Goal: Transaction & Acquisition: Book appointment/travel/reservation

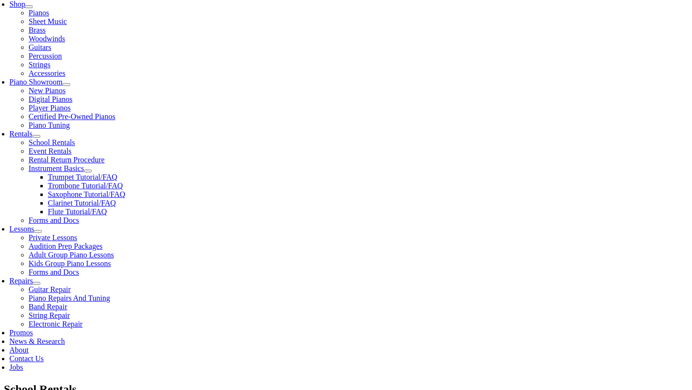
scroll to position [255, 0]
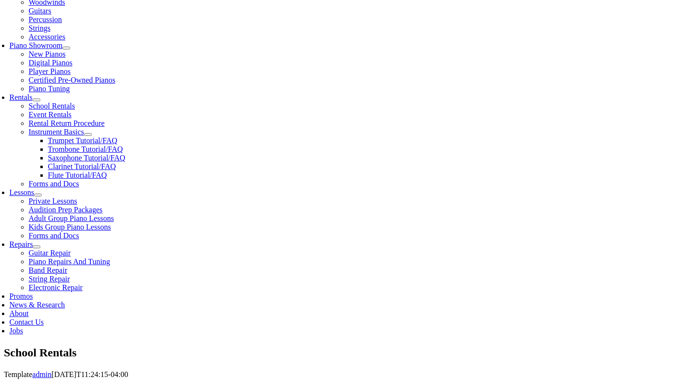
click at [112, 268] on span "Select Grade..." at bounding box center [98, 282] width 28 height 28
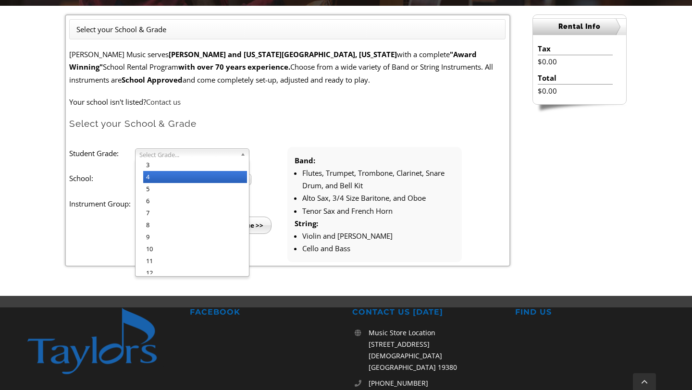
click at [200, 180] on li "4" at bounding box center [195, 177] width 104 height 12
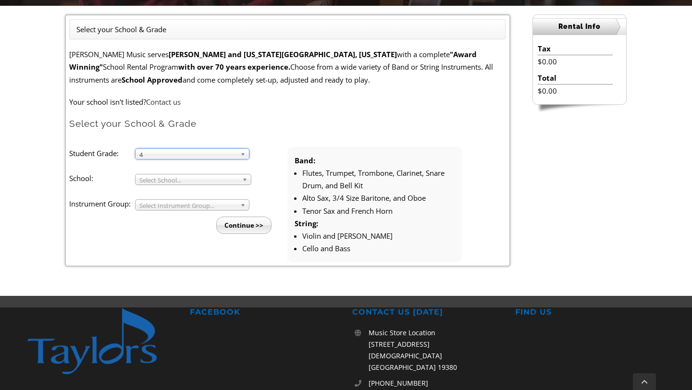
click at [200, 180] on span "Select School..." at bounding box center [188, 180] width 99 height 12
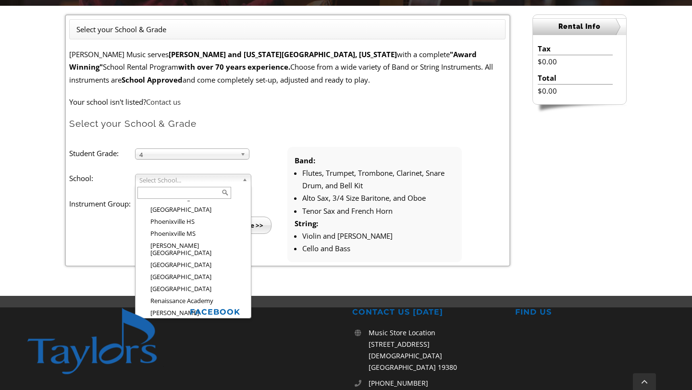
scroll to position [1227, 0]
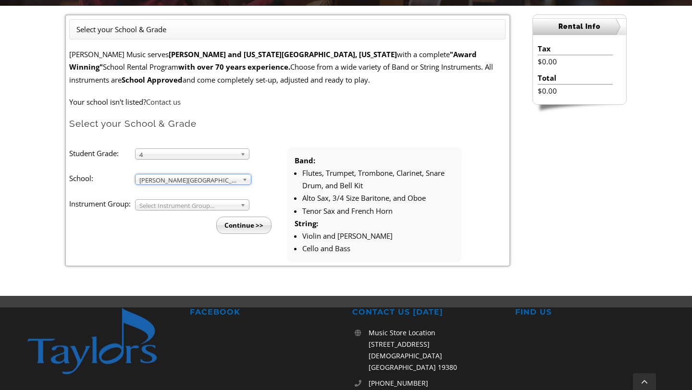
click at [202, 205] on span "Select Instrument Group..." at bounding box center [187, 206] width 97 height 12
click at [190, 214] on li "Band" at bounding box center [195, 216] width 104 height 12
click at [261, 230] on input "Continue >>" at bounding box center [243, 225] width 55 height 17
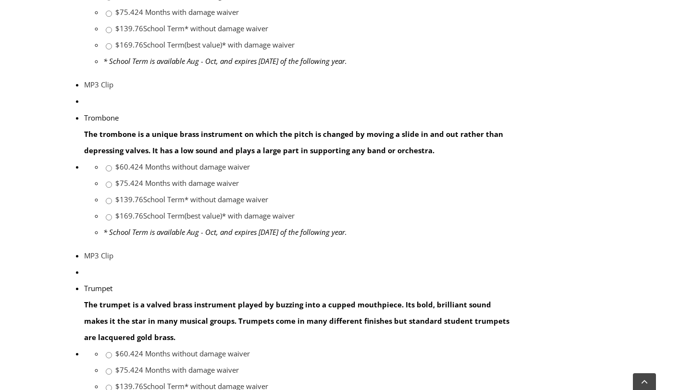
scroll to position [851, 0]
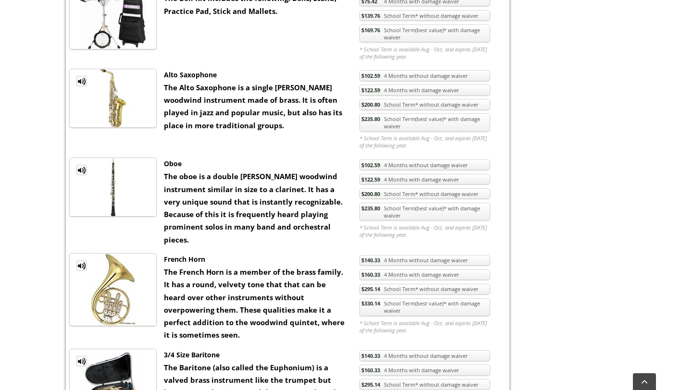
click at [436, 216] on link "$235.80 School Term(best value)* with damage waiver" at bounding box center [424, 212] width 131 height 18
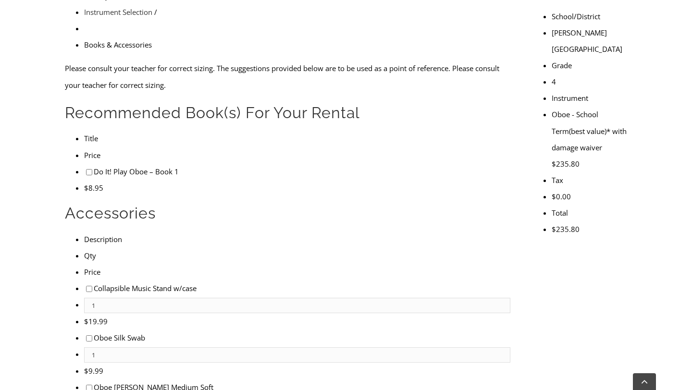
click at [86, 169] on input"] "checkbox" at bounding box center [89, 172] width 6 height 6
checkbox input"] "true"
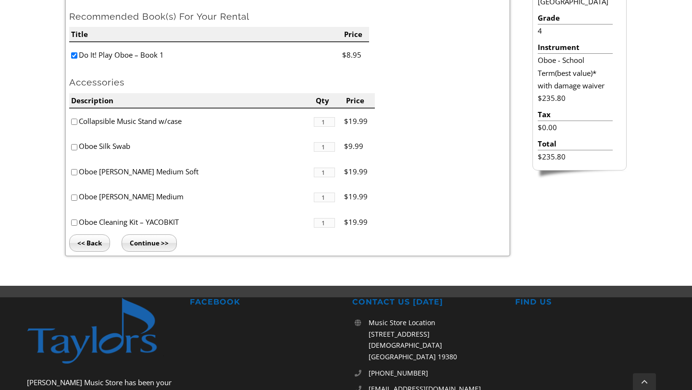
click at [75, 172] on input"] "checkbox" at bounding box center [74, 172] width 6 height 6
checkbox input"] "true"
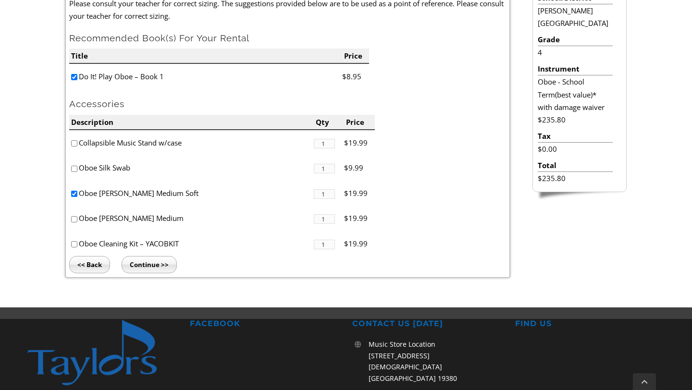
scroll to position [305, 0]
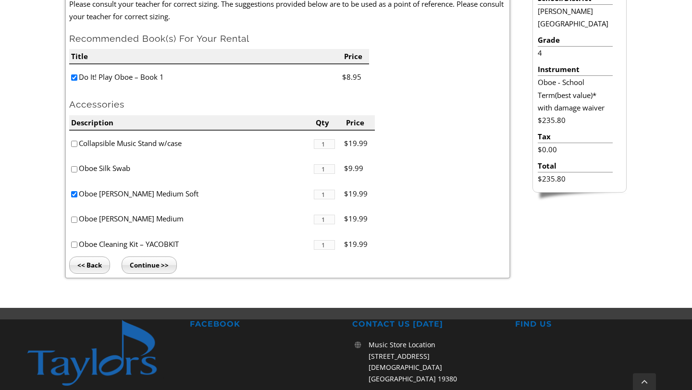
click at [325, 193] on input"] "1" at bounding box center [324, 195] width 21 height 10
type input"] "3"
click at [41, 193] on div "Select your School & Grade / Instrument Selection / Books & Accessories Please …" at bounding box center [346, 131] width 692 height 352
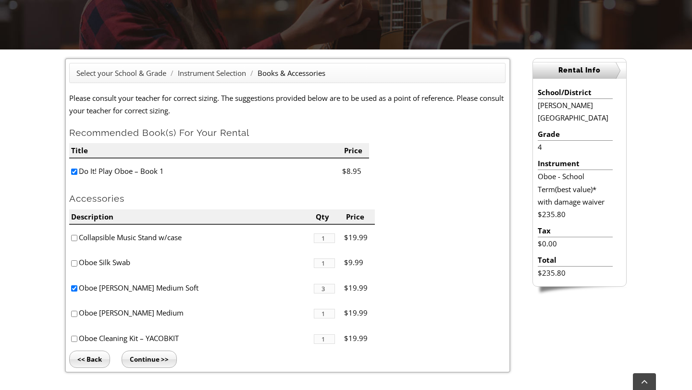
scroll to position [203, 0]
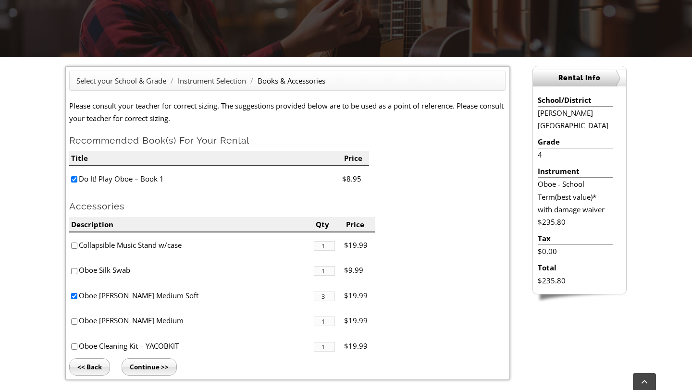
click at [74, 245] on input"] "checkbox" at bounding box center [74, 246] width 6 height 6
checkbox input"] "true"
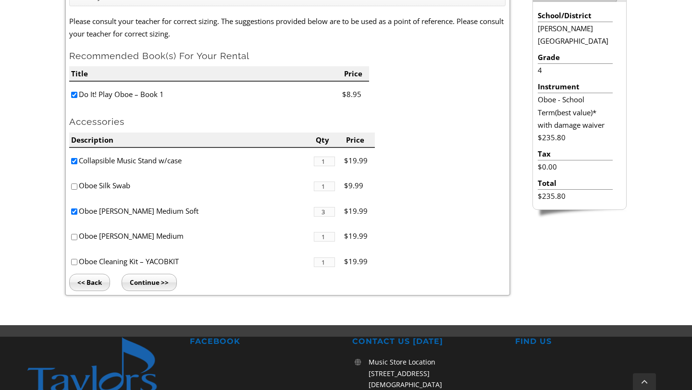
scroll to position [291, 0]
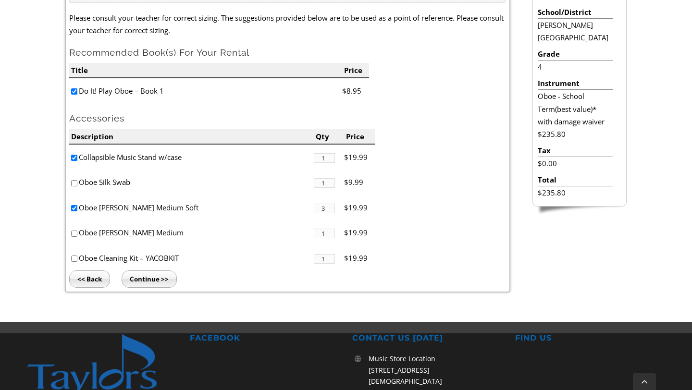
click at [73, 258] on input"] "checkbox" at bounding box center [74, 259] width 6 height 6
checkbox input"] "true"
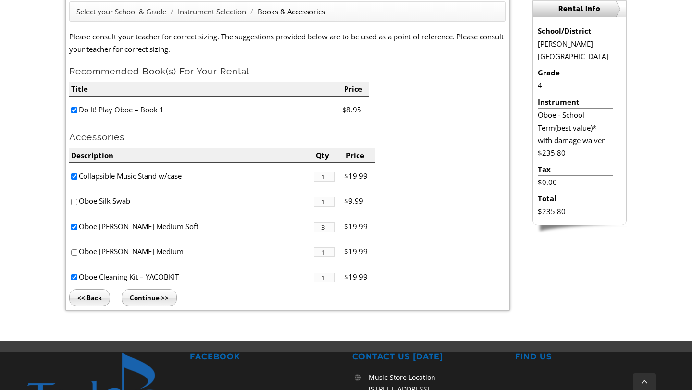
scroll to position [268, 0]
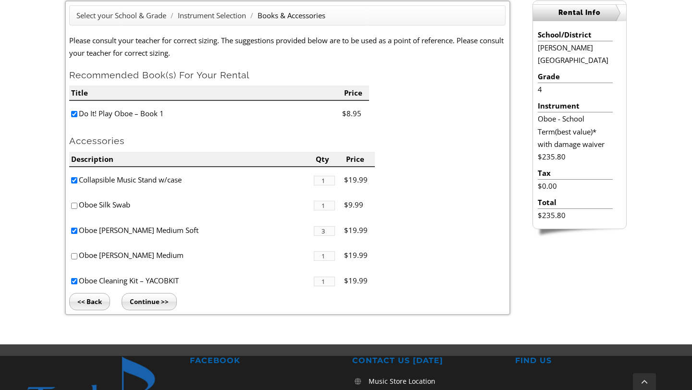
click at [143, 303] on input "Continue >>" at bounding box center [149, 301] width 55 height 17
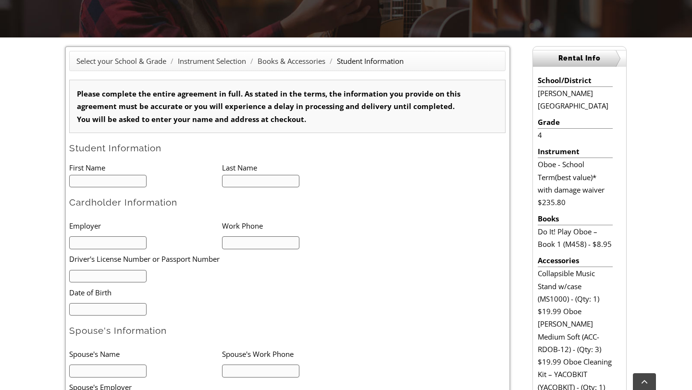
scroll to position [209, 0]
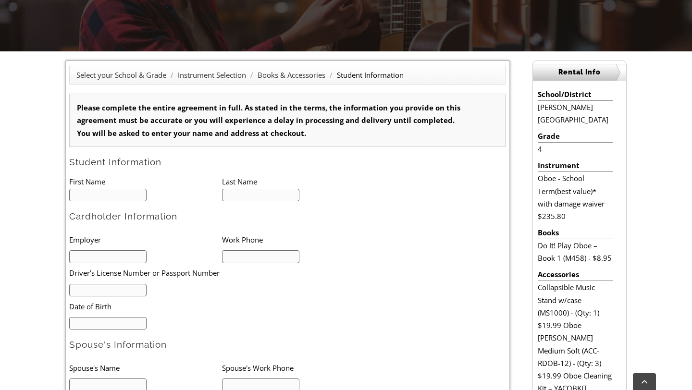
type input "1"
click at [98, 199] on input "text" at bounding box center [107, 195] width 77 height 13
type input "J"
type input "Eleanor"
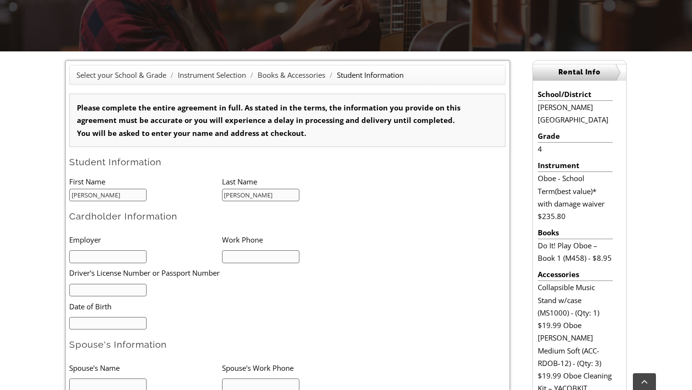
type input "Haughey"
type input "mm/dd/yyyy"
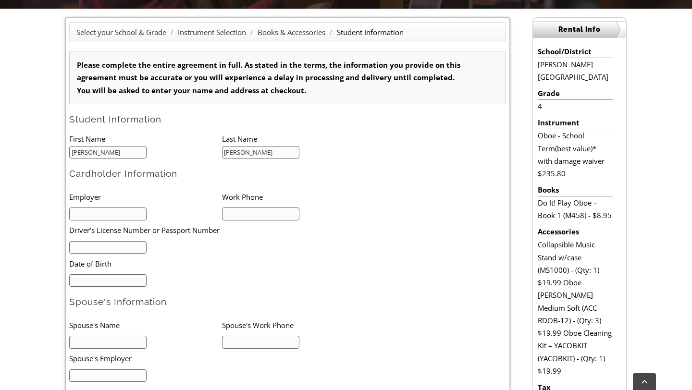
scroll to position [254, 0]
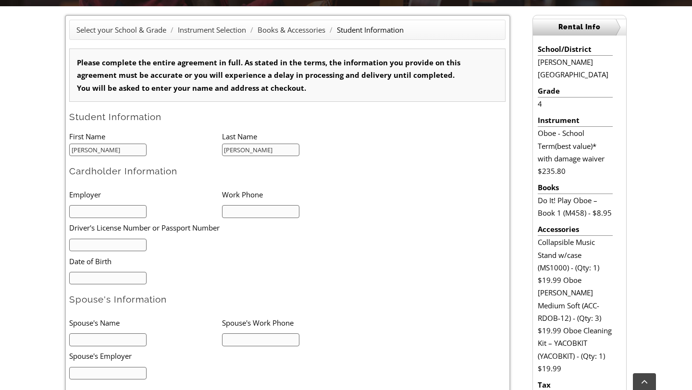
click at [114, 217] on input "text" at bounding box center [107, 211] width 77 height 13
type input "[PERSON_NAME][GEOGRAPHIC_DATA]"
type input "5"
type input "3022356511"
type input "1829068"
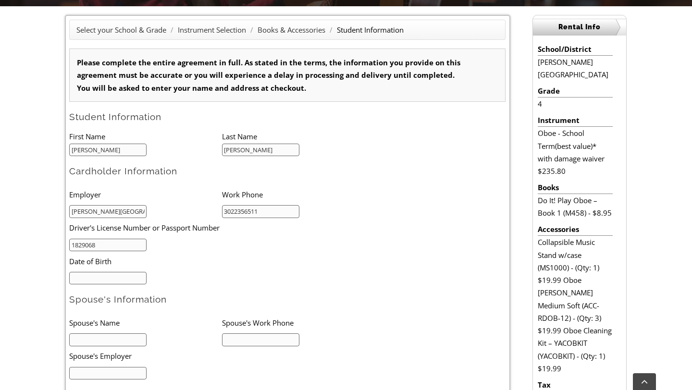
type input "mm/dd/yyyy"
type input "06/26/1986"
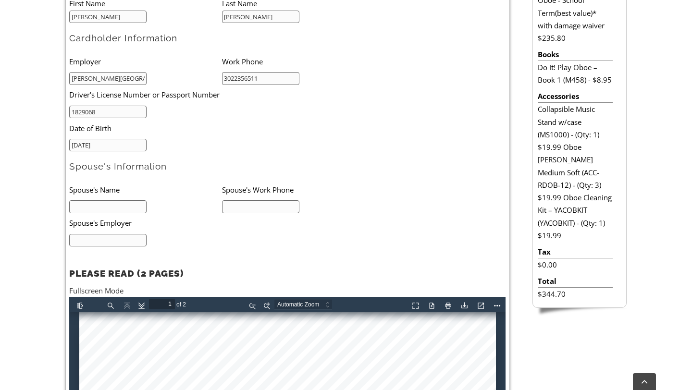
scroll to position [389, 0]
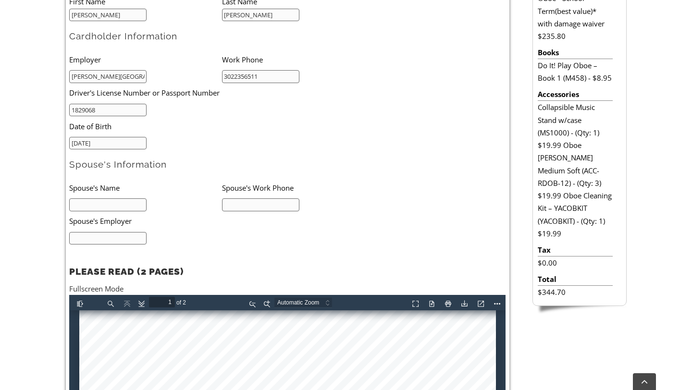
click at [115, 203] on input "text" at bounding box center [107, 204] width 77 height 13
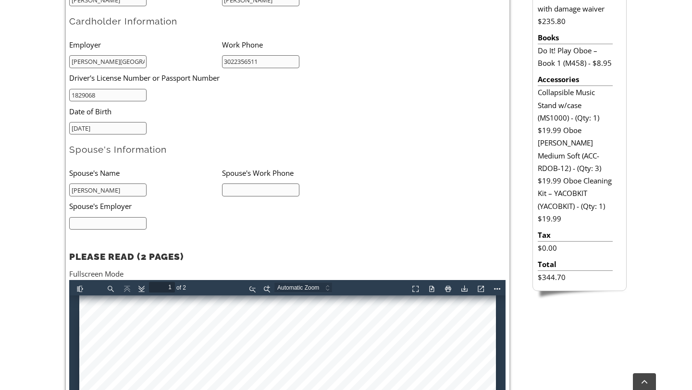
scroll to position [408, 0]
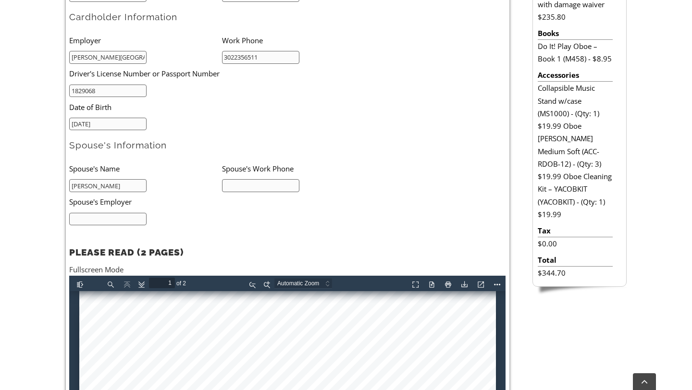
type input "Kevin Haughey"
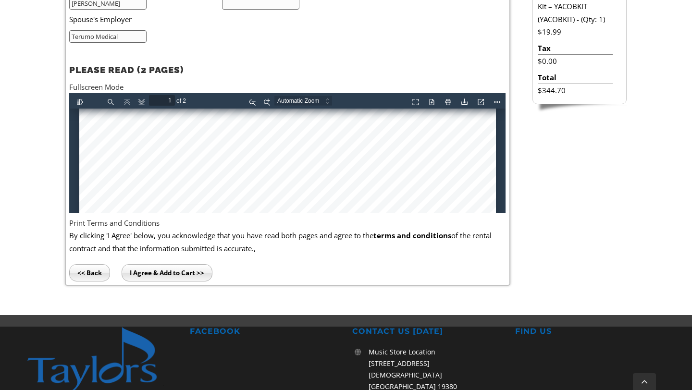
scroll to position [254, 0]
type input "Terumo Medical"
click at [95, 87] on link "Fullscreen Mode" at bounding box center [96, 87] width 54 height 10
